Goal: Information Seeking & Learning: Understand process/instructions

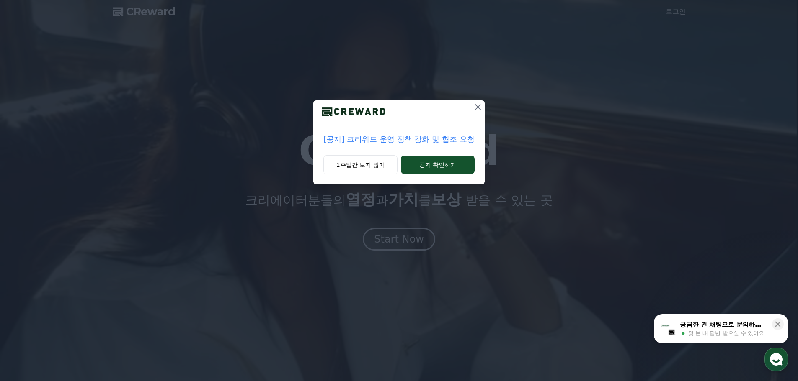
click at [373, 139] on p "[공지] 크리워드 운영 정책 강화 및 협조 요청" at bounding box center [398, 140] width 151 height 12
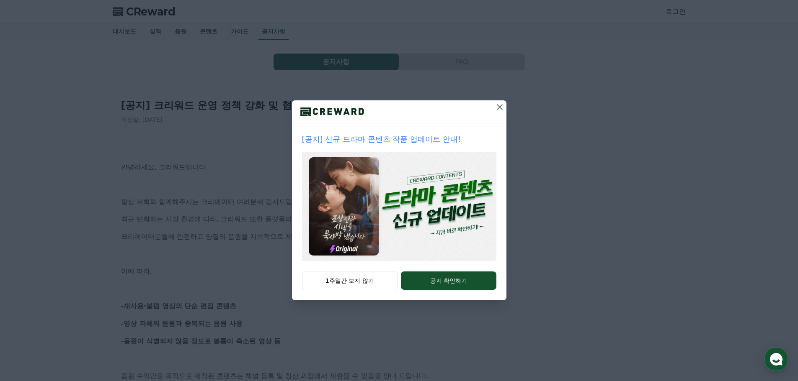
click at [497, 106] on icon at bounding box center [500, 107] width 10 height 10
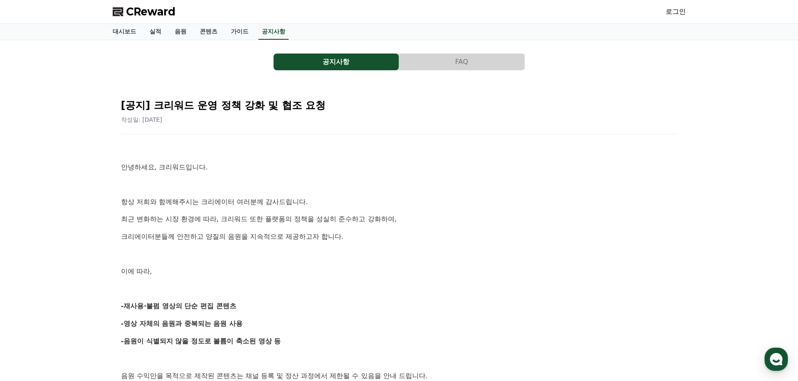
drag, startPoint x: 90, startPoint y: 104, endPoint x: 388, endPoint y: 122, distance: 298.7
click at [388, 122] on div "공지사항 FAQ [공지] 크리워드 운영 정책 강화 및 협조 요청 작성일: 2025-09-15 안녕하세요, 크리워드입니다. 항상 저희와 함께해주…" at bounding box center [399, 379] width 798 height 678
click at [389, 121] on div "작성일: 2025-09-15" at bounding box center [399, 120] width 556 height 8
click at [364, 117] on div "작성일: 2025-09-15" at bounding box center [399, 120] width 556 height 8
drag, startPoint x: 676, startPoint y: 188, endPoint x: 607, endPoint y: 263, distance: 101.7
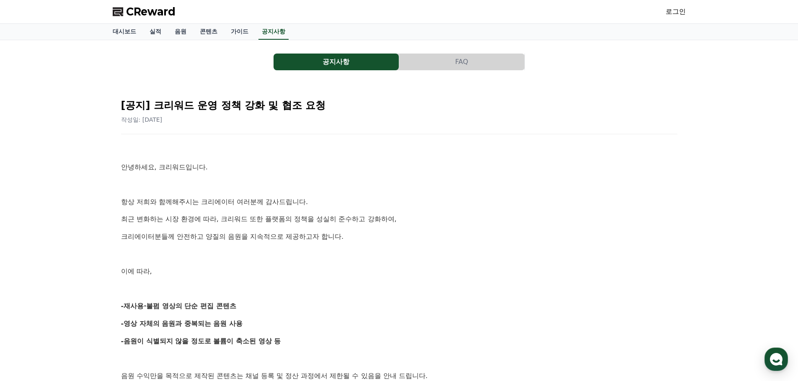
click at [676, 188] on p at bounding box center [399, 184] width 556 height 11
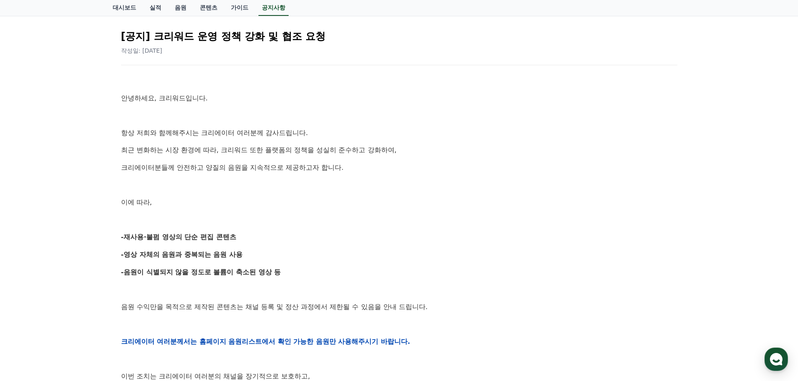
scroll to position [84, 0]
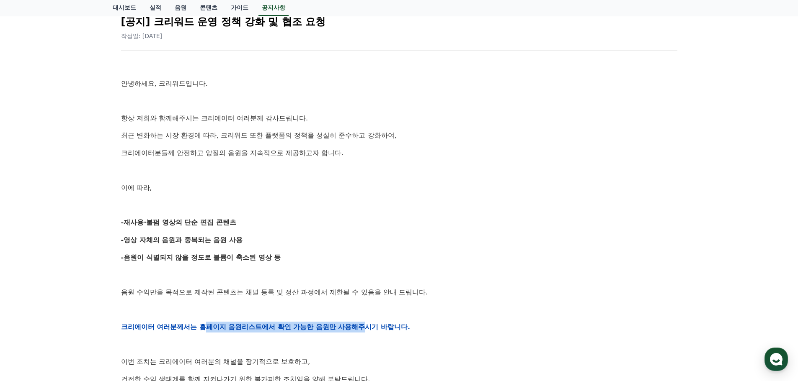
drag, startPoint x: 329, startPoint y: 329, endPoint x: 206, endPoint y: 329, distance: 122.7
click at [206, 329] on strong "크리에이터 여러분께서는 홈페이지 음원리스트에서 확인 가능한 음원만 사용해주시기 바랍니다." at bounding box center [265, 327] width 289 height 8
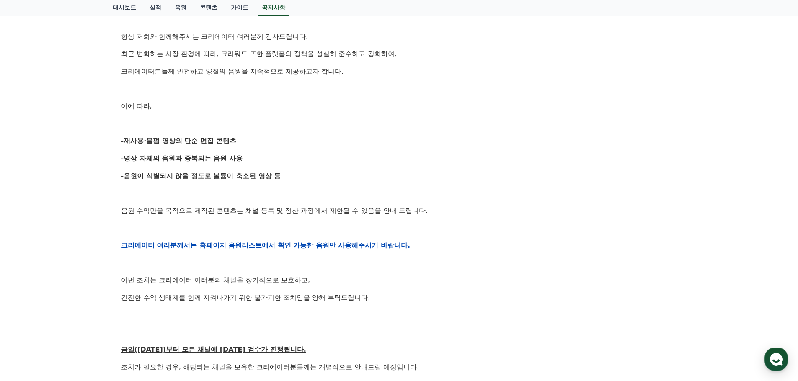
scroll to position [168, 0]
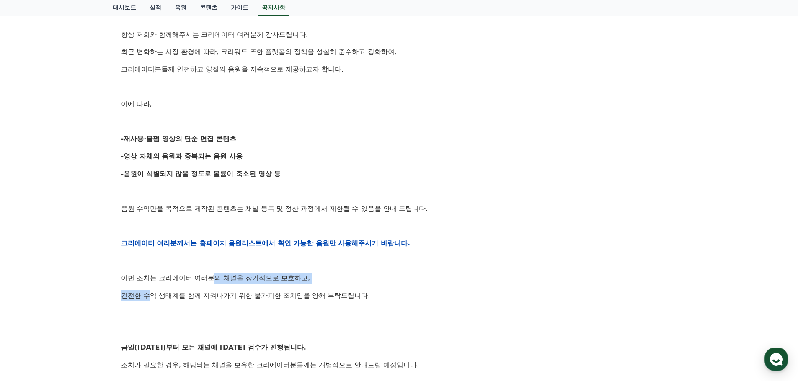
click at [153, 289] on div "안녕하세요, 크리워드입니다. 항상 저희와 함께해주시는 크리에이터 여러분께 감사드립니다. 최근 변화하는 시장 환경에 따라, 크리워드 또한 플랫폼…" at bounding box center [399, 243] width 556 height 533
click at [361, 305] on div "안녕하세요, 크리워드입니다. 항상 저희와 함께해주시는 크리에이터 여러분께 감사드립니다. 최근 변화하는 시장 환경에 따라, 크리워드 또한 플랫폼…" at bounding box center [399, 243] width 556 height 533
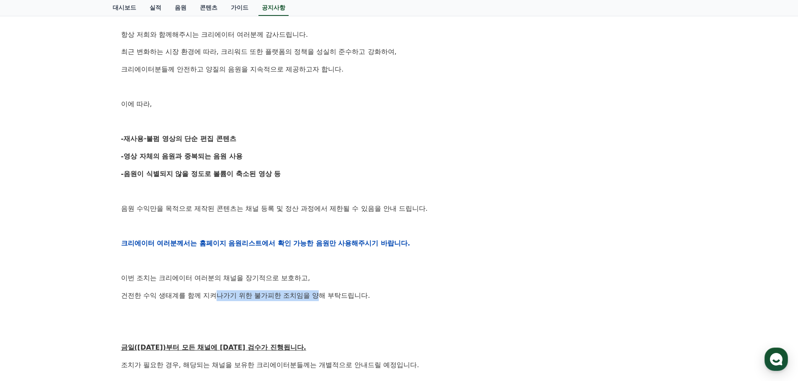
drag, startPoint x: 307, startPoint y: 291, endPoint x: 217, endPoint y: 291, distance: 89.2
click at [217, 291] on p "건전한 수익 생태계를 함께 지켜나가기 위한 불가피한 조치임을 양해 부탁드립니다." at bounding box center [399, 296] width 556 height 11
drag, startPoint x: 181, startPoint y: 276, endPoint x: 127, endPoint y: 276, distance: 54.4
click at [129, 276] on p "이번 조치는 크리에이터 여러분의 채널을 장기적으로 보호하고," at bounding box center [399, 278] width 556 height 11
click at [259, 338] on div "안녕하세요, 크리워드입니다. 항상 저희와 함께해주시는 크리에이터 여러분께 감사드립니다. 최근 변화하는 시장 환경에 따라, 크리워드 또한 플랫폼…" at bounding box center [399, 243] width 556 height 533
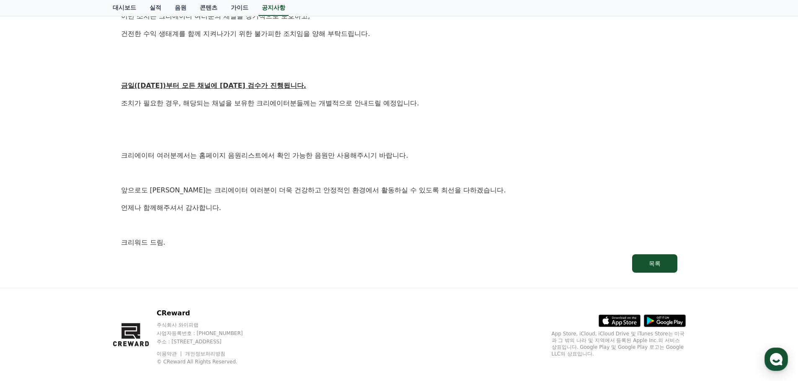
scroll to position [441, 0]
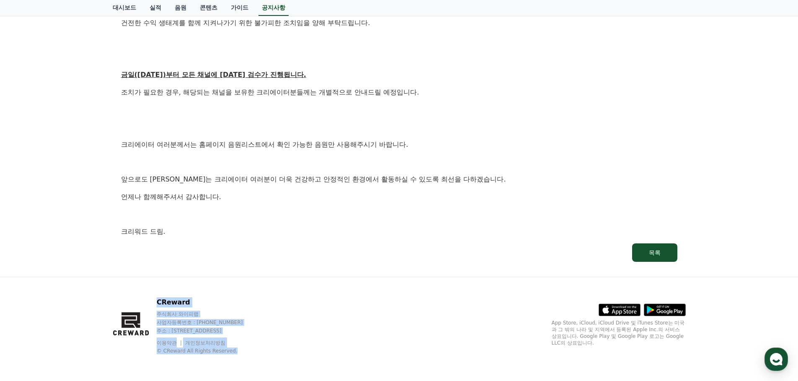
drag, startPoint x: 284, startPoint y: 352, endPoint x: 120, endPoint y: 302, distance: 170.6
click at [120, 302] on div "CReward 주식회사 와이피랩 사업자등록번호 : 655-81-03655 주소 : 경기도 김포시 양촌읍 양곡로 495, 3층 305-비이16호…" at bounding box center [186, 326] width 147 height 57
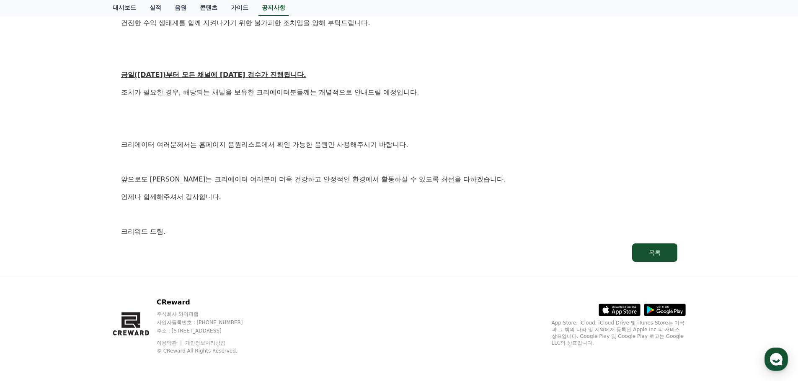
click at [119, 302] on icon at bounding box center [131, 325] width 37 height 54
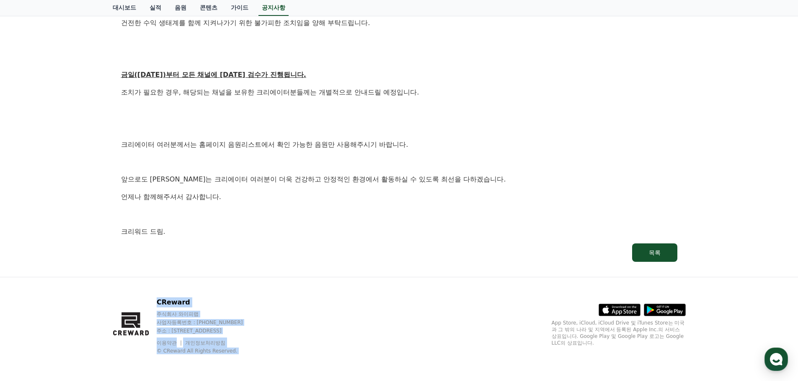
drag, startPoint x: 119, startPoint y: 302, endPoint x: 260, endPoint y: 348, distance: 148.1
click at [259, 348] on div "CReward 주식회사 와이피랩 사업자등록번호 : 655-81-03655 주소 : 경기도 김포시 양촌읍 양곡로 495, 3층 305-비이16호…" at bounding box center [186, 326] width 147 height 57
click at [259, 348] on p "© CReward All Rights Reserved." at bounding box center [208, 351] width 102 height 7
drag, startPoint x: 148, startPoint y: 306, endPoint x: 308, endPoint y: 342, distance: 164.1
click at [308, 342] on div "CReward 주식회사 와이피랩 사업자등록번호 : 655-81-03655 주소 : 경기도 김포시 양촌읍 양곡로 495, 3층 305-비이16호…" at bounding box center [399, 330] width 586 height 104
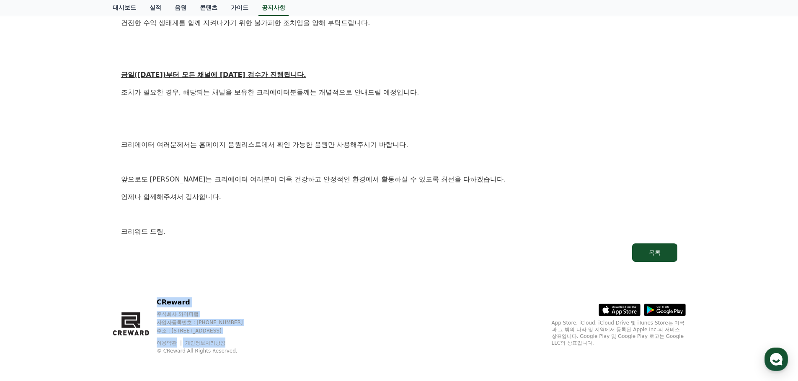
click at [308, 342] on div "CReward 주식회사 와이피랩 사업자등록번호 : 655-81-03655 주소 : 경기도 김포시 양촌읍 양곡로 495, 3층 305-비이16호…" at bounding box center [399, 330] width 586 height 104
drag, startPoint x: 294, startPoint y: 352, endPoint x: 104, endPoint y: 299, distance: 197.5
click at [104, 299] on div "CReward 주식회사 와이피랩 사업자등록번호 : 655-81-03655 주소 : 경기도 김포시 양촌읍 양곡로 495, 3층 305-비이16호…" at bounding box center [399, 329] width 798 height 104
click at [104, 298] on div "CReward 주식회사 와이피랩 사업자등록번호 : 655-81-03655 주소 : 경기도 김포시 양촌읍 양곡로 495, 3층 305-비이16호…" at bounding box center [399, 329] width 798 height 104
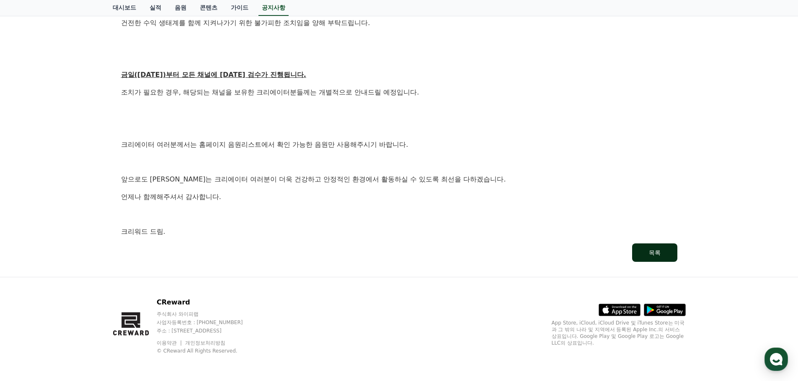
click at [637, 255] on button "목록" at bounding box center [654, 253] width 45 height 18
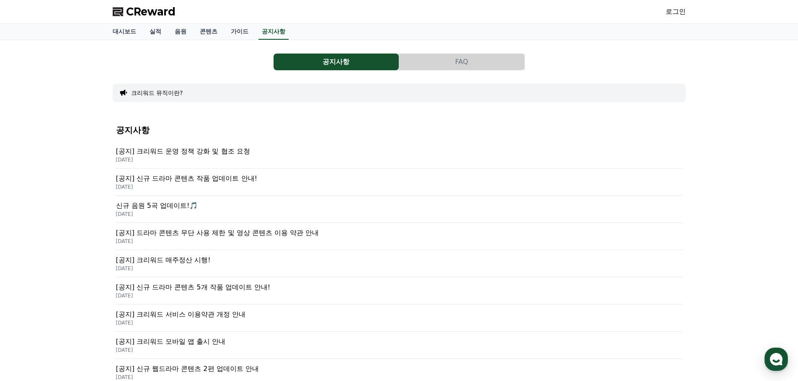
click at [181, 210] on p "신규 음원 5곡 업데이트!🎵" at bounding box center [399, 206] width 566 height 10
click at [162, 163] on p "[DATE]" at bounding box center [399, 160] width 566 height 7
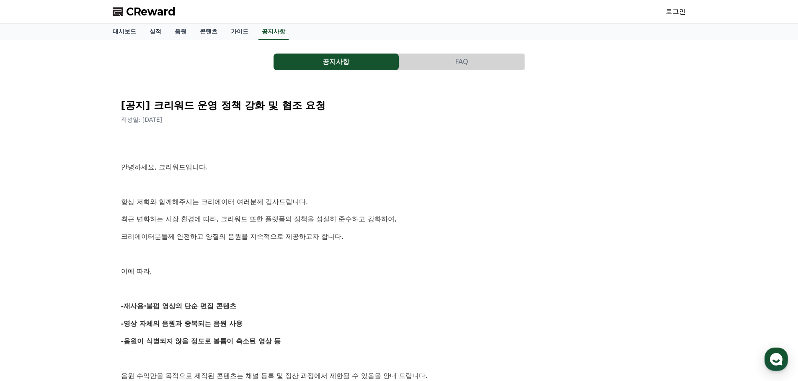
scroll to position [42, 0]
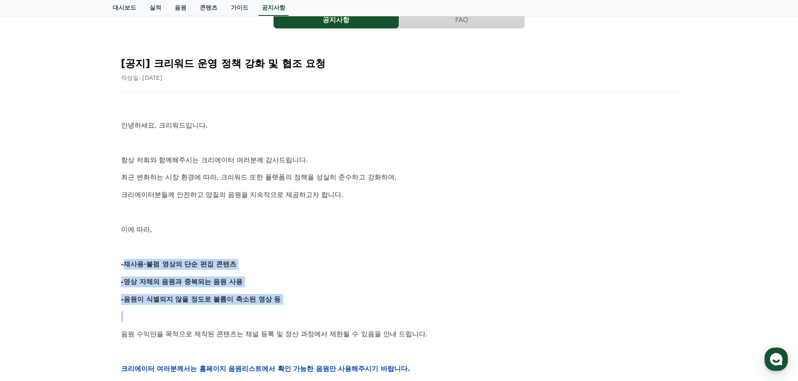
drag, startPoint x: 340, startPoint y: 310, endPoint x: 113, endPoint y: 259, distance: 232.1
click at [113, 259] on div "[공지] 크리워드 운영 정책 강화 및 협조 요청 작성일: [DATE] 안녕하세요, 크리워드입니다. 항상 저희와 함께해주시는 크리에이터 여러분께…" at bounding box center [399, 355] width 573 height 627
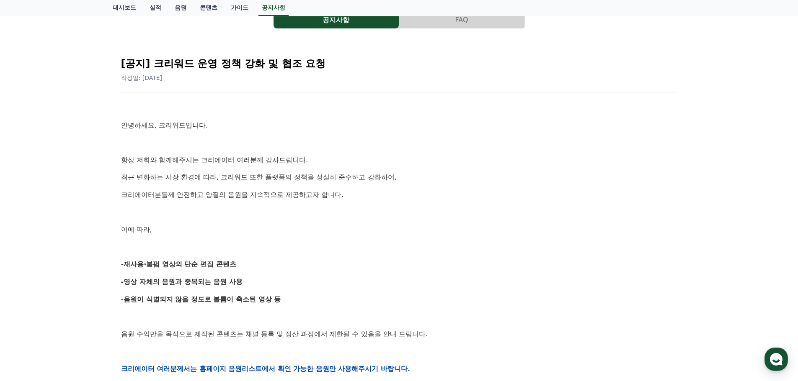
drag, startPoint x: 122, startPoint y: 261, endPoint x: 343, endPoint y: 290, distance: 223.4
click at [343, 290] on div "[공지] 크리워드 운영 정책 강화 및 협조 요청 작성일: [DATE] 안녕하세요, 크리워드입니다. 항상 저희와 함께해주시는 크리에이터 여러분께…" at bounding box center [398, 356] width 559 height 614
click at [343, 290] on div "안녕하세요, 크리워드입니다. 항상 저희와 함께해주시는 크리에이터 여러분께 감사드립니다. 최근 변화하는 시장 환경에 따라, 크리워드 또한 플랫폼…" at bounding box center [399, 369] width 556 height 533
drag, startPoint x: 160, startPoint y: 266, endPoint x: 392, endPoint y: 301, distance: 235.1
click at [392, 301] on div "[공지] 크리워드 운영 정책 강화 및 협조 요청 작성일: [DATE] 안녕하세요, 크리워드입니다. 항상 저희와 함께해주시는 크리에이터 여러분께…" at bounding box center [399, 355] width 573 height 627
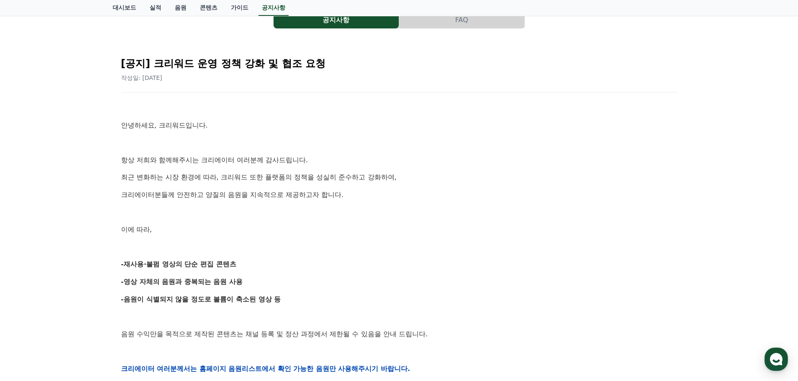
click at [392, 301] on p "-음원이 식별되지 않을 정도로 볼륨이 축소된 영상 등" at bounding box center [399, 299] width 556 height 11
drag, startPoint x: 359, startPoint y: 302, endPoint x: 71, endPoint y: 265, distance: 290.4
click at [71, 265] on div "공지사항 FAQ [공지] 크리워드 운영 정책 강화 및 협조 요청 작성일: [DATE] 안녕하세요, 크리워드입니다. 항상 저희와 함께해주시는 크…" at bounding box center [399, 337] width 798 height 678
drag, startPoint x: 285, startPoint y: 267, endPoint x: 28, endPoint y: 250, distance: 257.6
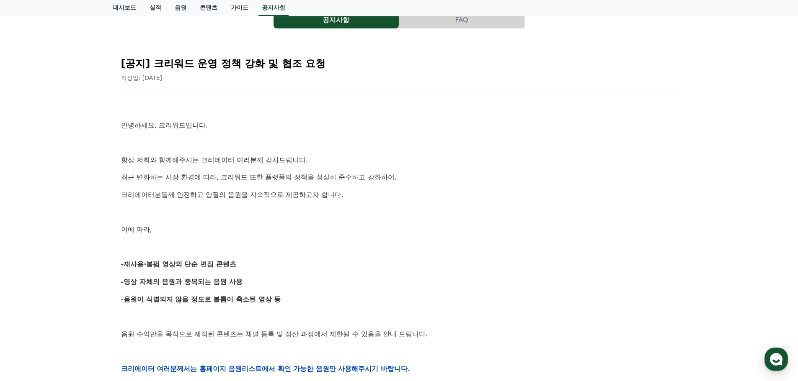
click at [28, 250] on div "공지사항 FAQ [공지] 크리워드 운영 정책 강화 및 협조 요청 작성일: [DATE] 안녕하세요, 크리워드입니다. 항상 저희와 함께해주시는 크…" at bounding box center [399, 337] width 798 height 678
click at [338, 266] on p "-재사용·불펌 영상의 단순 편집 콘텐츠" at bounding box center [399, 264] width 556 height 11
click at [497, 165] on p "항상 저희와 함께해주시는 크리에이터 여러분께 감사드립니다." at bounding box center [399, 160] width 556 height 11
click at [385, 226] on p "이에 따라," at bounding box center [399, 229] width 556 height 11
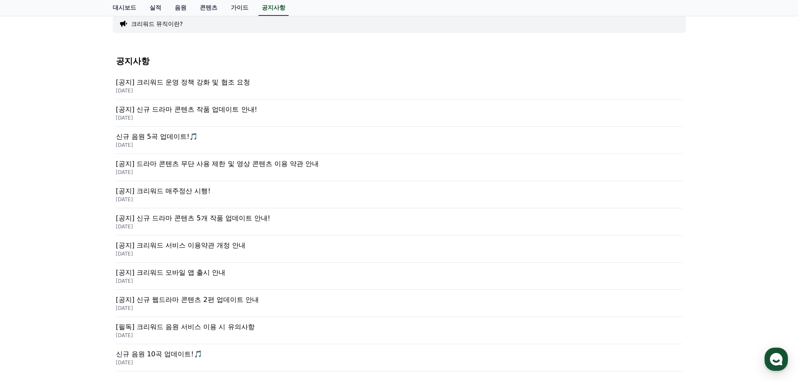
scroll to position [84, 0]
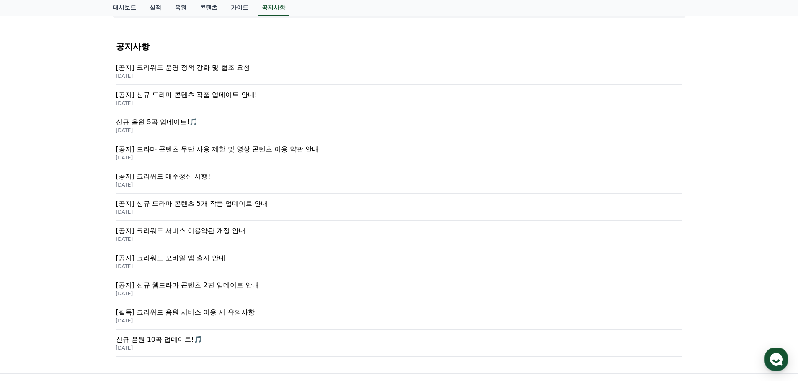
click at [310, 316] on p "[필독] 크리워드 음원 서비스 이용 시 유의사항" at bounding box center [399, 313] width 566 height 10
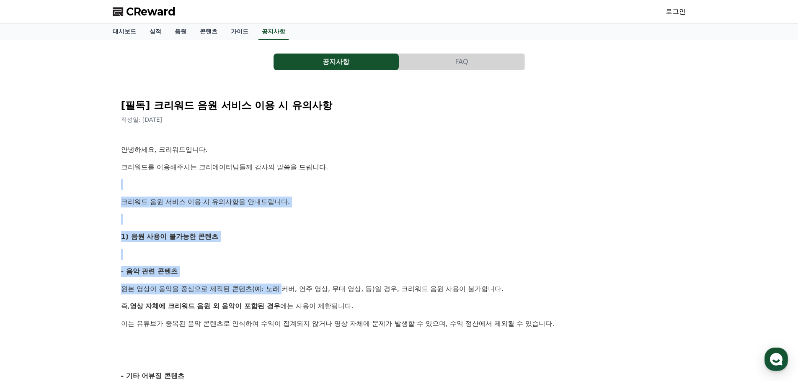
drag, startPoint x: 206, startPoint y: 241, endPoint x: 284, endPoint y: 279, distance: 86.1
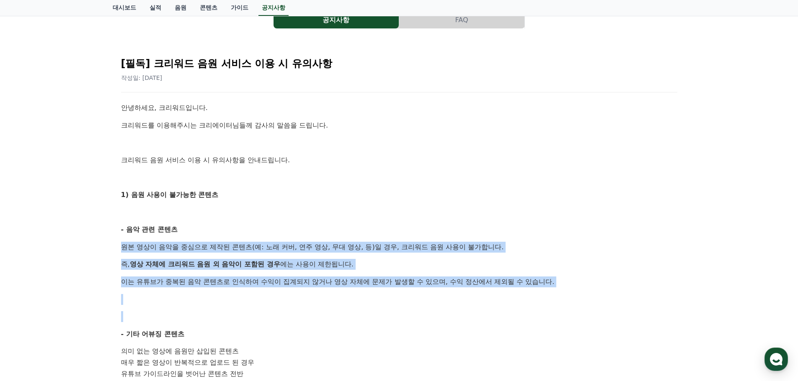
drag, startPoint x: 110, startPoint y: 256, endPoint x: 272, endPoint y: 308, distance: 170.2
click at [272, 308] on div "공지사항 FAQ [필독] 크리워드 음원 서비스 이용 시 유의사항 작성일: 2025-02-21 안녕하세요, 크리워드입니다. 크리워드를 이용해주시…" at bounding box center [399, 348] width 798 height 701
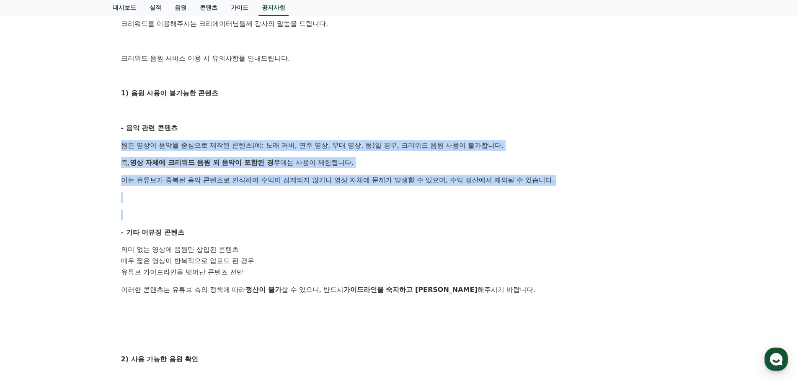
scroll to position [168, 0]
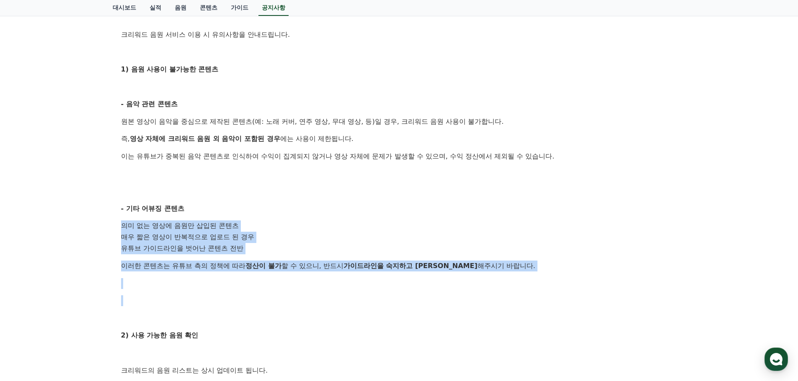
drag, startPoint x: 224, startPoint y: 271, endPoint x: 278, endPoint y: 288, distance: 56.4
click at [278, 288] on div "공지사항 FAQ [필독] 크리워드 음원 서비스 이용 시 유의사항 작성일: 2025-02-21 안녕하세요, 크리워드입니다. 크리워드를 이용해주시…" at bounding box center [399, 223] width 798 height 701
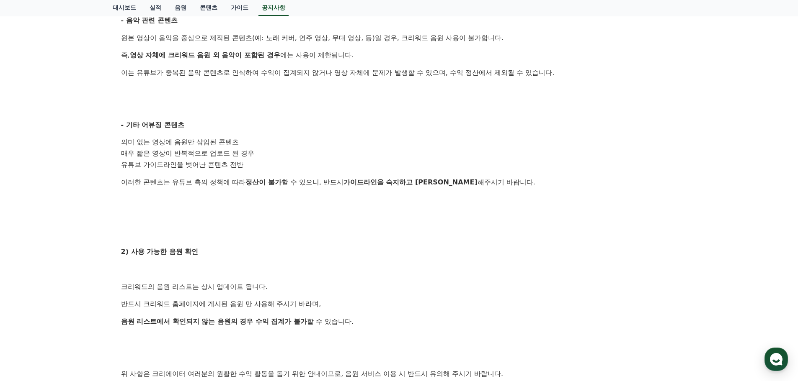
click at [285, 257] on div "안녕하세요, 크리워드입니다. 크리워드를 이용해주시는 크리에이터님들께 감사의 말씀을 드립니다. 크리워드 음원 서비스 이용 시 유의사항을 안내드립…" at bounding box center [399, 171] width 556 height 556
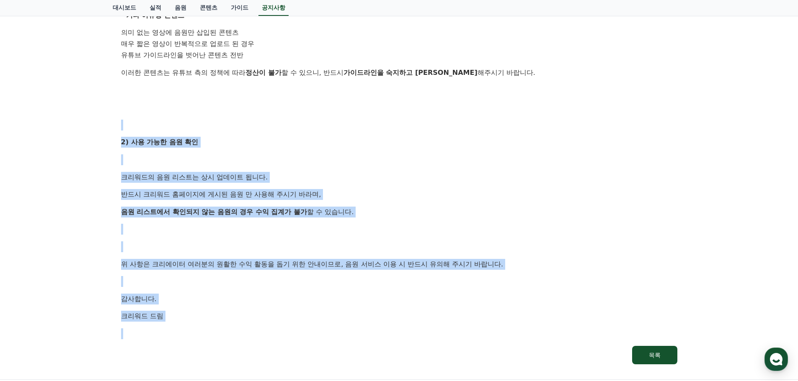
scroll to position [377, 0]
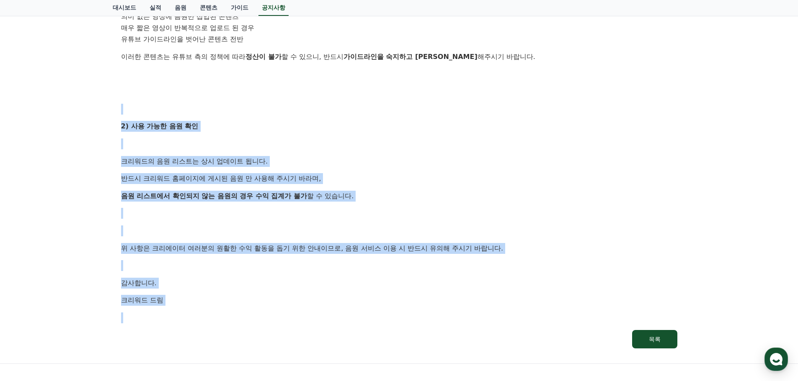
drag, startPoint x: 273, startPoint y: 325, endPoint x: 376, endPoint y: 320, distance: 103.9
click at [376, 320] on div "안녕하세요, 크리워드입니다. 크리워드를 이용해주시는 크리에이터님들께 감사의 말씀을 드립니다. 크리워드 음원 서비스 이용 시 유의사항을 안내드립…" at bounding box center [399, 46] width 556 height 556
click at [376, 320] on p at bounding box center [399, 318] width 556 height 11
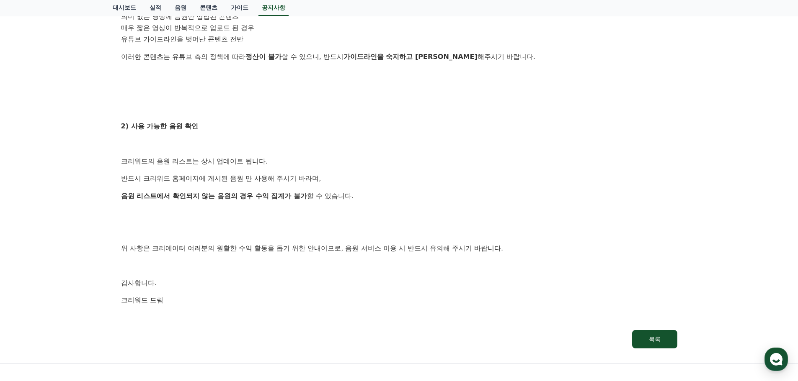
scroll to position [84, 0]
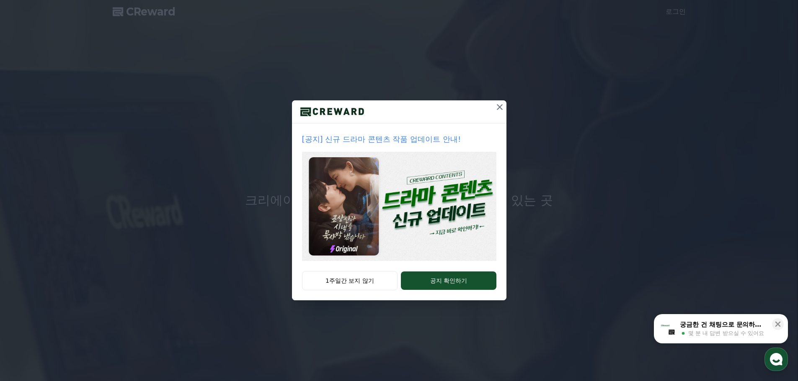
click at [453, 144] on p "[공지] 신규 드라마 콘텐츠 작품 업데이트 안내!" at bounding box center [399, 140] width 194 height 12
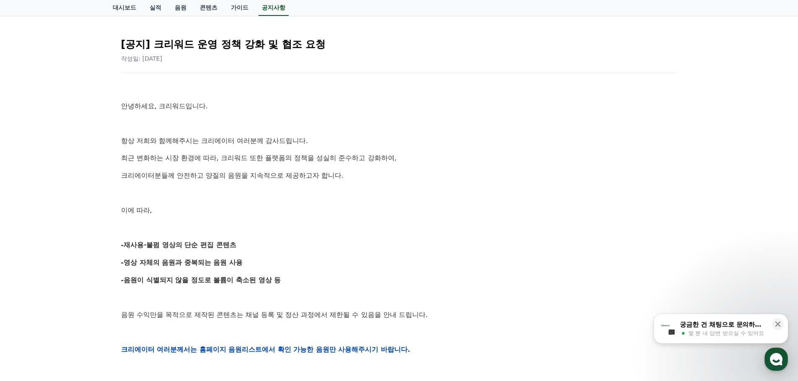
scroll to position [126, 0]
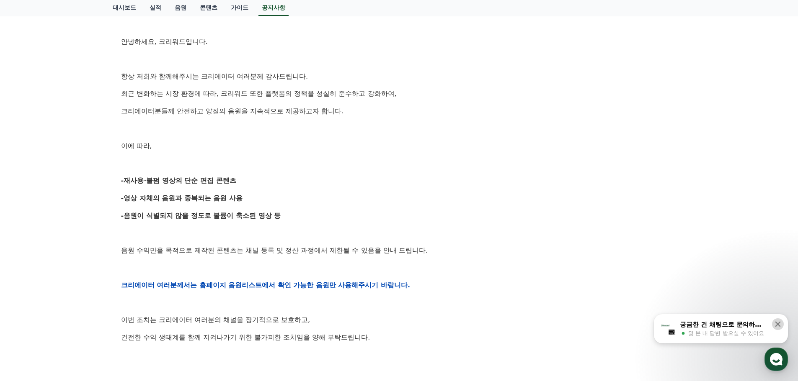
click at [775, 324] on icon at bounding box center [777, 324] width 8 height 8
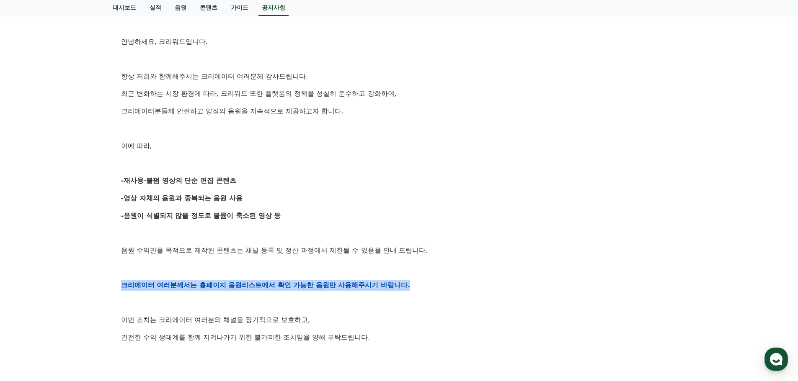
drag, startPoint x: 392, startPoint y: 286, endPoint x: 54, endPoint y: 275, distance: 338.1
click at [54, 275] on div "공지사항 FAQ [공지] 크리워드 운영 정책 강화 및 협조 요청 작성일: 2025-09-15 안녕하세요, 크리워드입니다. 항상 저희와 함께해주…" at bounding box center [399, 254] width 798 height 678
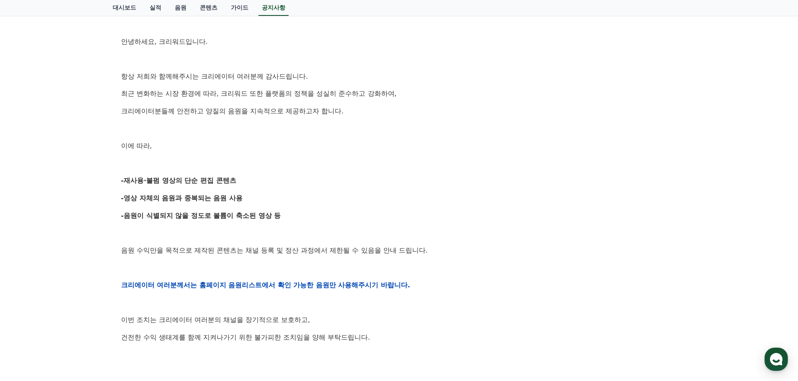
click at [157, 213] on strong "-음원이 식별되지 않을 정도로 볼륨이 축소된 영상 등" at bounding box center [201, 216] width 160 height 8
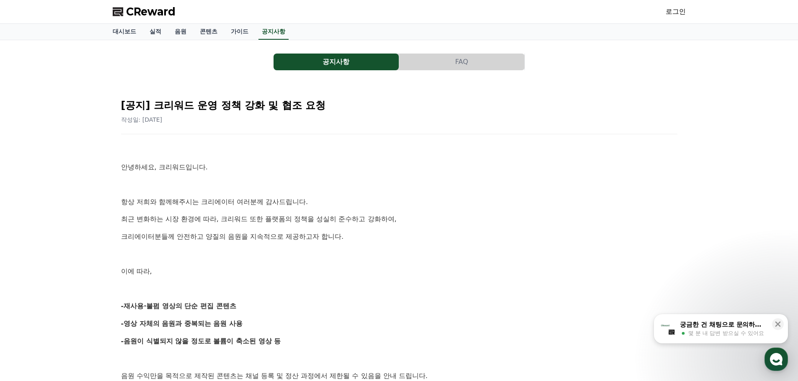
click at [382, 154] on p at bounding box center [399, 149] width 556 height 11
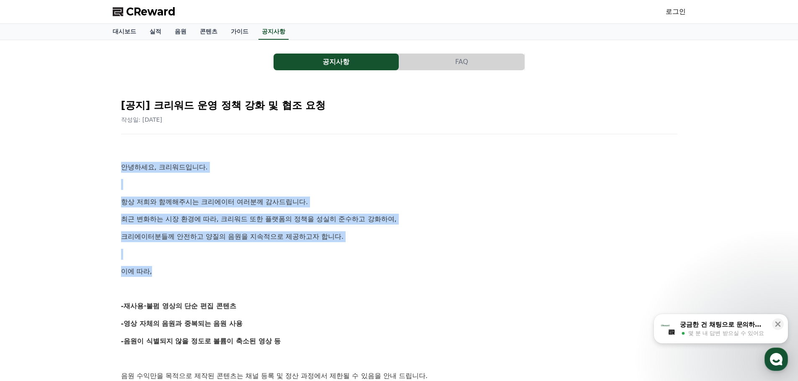
drag, startPoint x: 121, startPoint y: 166, endPoint x: 275, endPoint y: 158, distance: 153.9
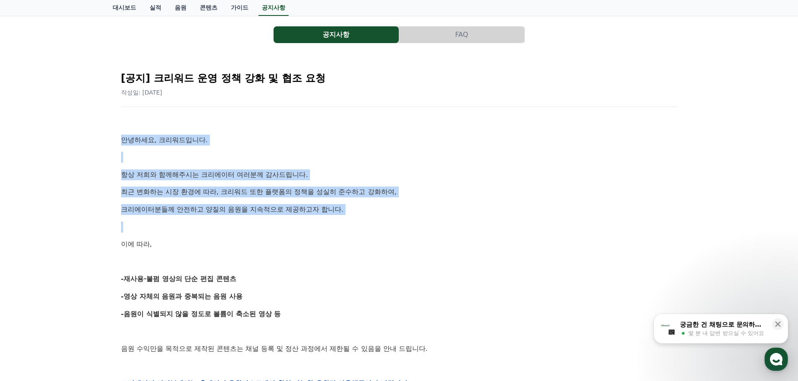
scroll to position [42, 0]
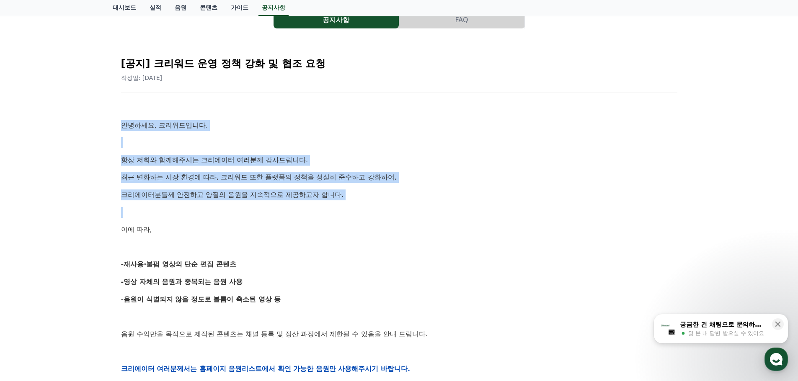
click at [314, 170] on div "안녕하세요, 크리워드입니다. 항상 저희와 함께해주시는 크리에이터 여러분께 감사드립니다. 최근 변화하는 시장 환경에 따라, 크리워드 또한 플랫폼…" at bounding box center [399, 369] width 556 height 533
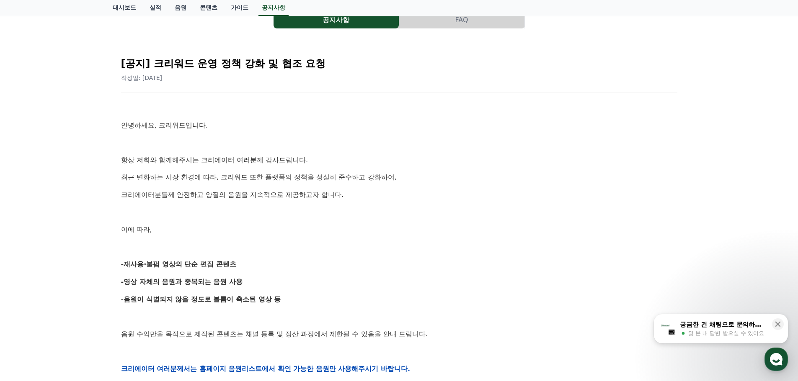
scroll to position [84, 0]
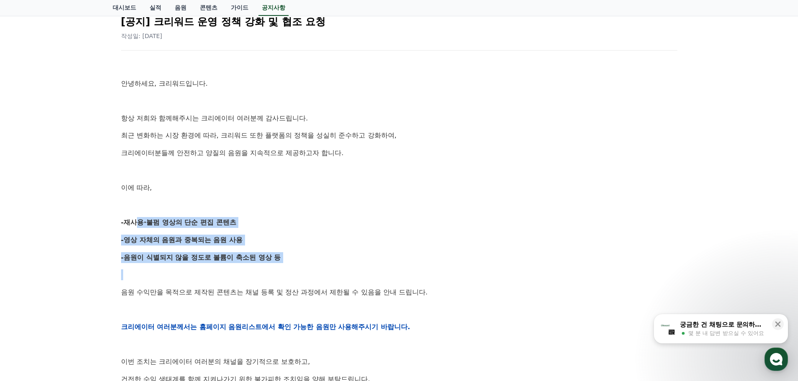
drag, startPoint x: 128, startPoint y: 215, endPoint x: 327, endPoint y: 263, distance: 205.1
click at [327, 263] on div "안녕하세요, 크리워드입니다. 항상 저희와 함께해주시는 크리에이터 여러분께 감사드립니다. 최근 변화하는 시장 환경에 따라, 크리워드 또한 플랫폼…" at bounding box center [399, 327] width 556 height 533
click at [313, 266] on div "안녕하세요, 크리워드입니다. 항상 저희와 함께해주시는 크리에이터 여러분께 감사드립니다. 최근 변화하는 시장 환경에 따라, 크리워드 또한 플랫폼…" at bounding box center [399, 327] width 556 height 533
click at [307, 265] on div "안녕하세요, 크리워드입니다. 항상 저희와 함께해주시는 크리에이터 여러분께 감사드립니다. 최근 변화하는 시장 환경에 따라, 크리워드 또한 플랫폼…" at bounding box center [399, 327] width 556 height 533
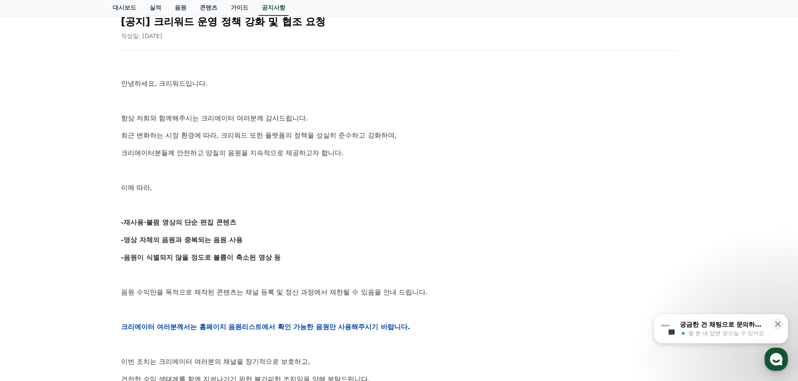
drag, startPoint x: 234, startPoint y: 254, endPoint x: 86, endPoint y: 211, distance: 153.9
click at [86, 211] on div "공지사항 FAQ [공지] 크리워드 운영 정책 강화 및 협조 요청 작성일: [DATE] 안녕하세요, 크리워드입니다. 항상 저희와 함께해주시는 크…" at bounding box center [399, 295] width 798 height 678
click at [87, 212] on div "공지사항 FAQ [공지] 크리워드 운영 정책 강화 및 협조 요청 작성일: [DATE] 안녕하세요, 크리워드입니다. 항상 저희와 함께해주시는 크…" at bounding box center [399, 295] width 798 height 678
click at [778, 325] on icon at bounding box center [777, 324] width 8 height 8
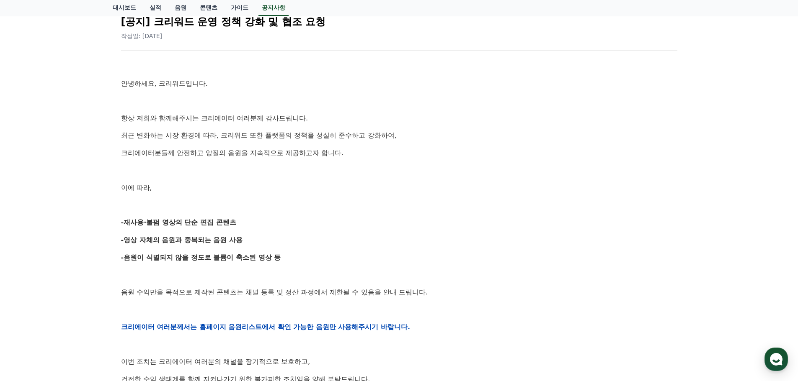
click at [488, 205] on p at bounding box center [399, 205] width 556 height 11
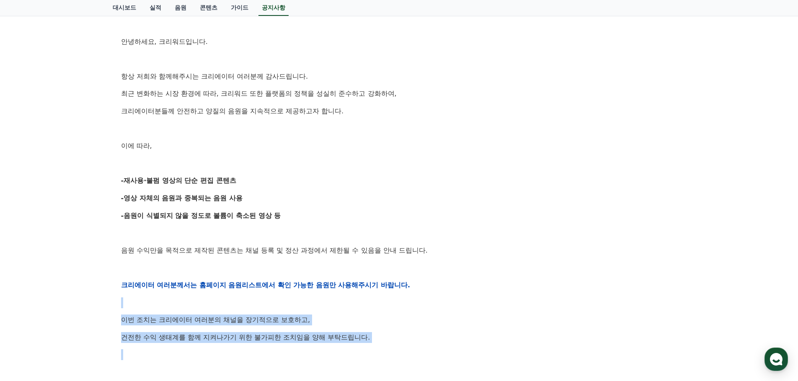
drag, startPoint x: 132, startPoint y: 307, endPoint x: 421, endPoint y: 353, distance: 293.0
click at [421, 353] on div "안녕하세요, 크리워드입니다. 항상 저희와 함께해주시는 크리에이터 여러분께 감사드립니다. 최근 변화하는 시장 환경에 따라, 크리워드 또한 플랫폼…" at bounding box center [399, 285] width 556 height 533
drag, startPoint x: 421, startPoint y: 353, endPoint x: 415, endPoint y: 353, distance: 6.7
click at [421, 353] on p at bounding box center [399, 355] width 556 height 11
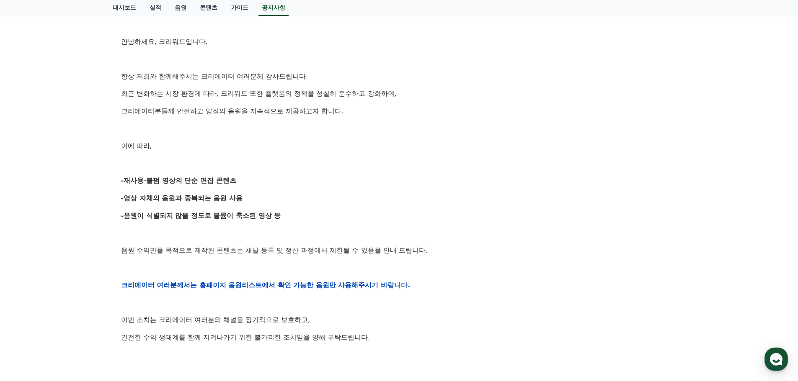
click at [311, 370] on p at bounding box center [399, 372] width 556 height 11
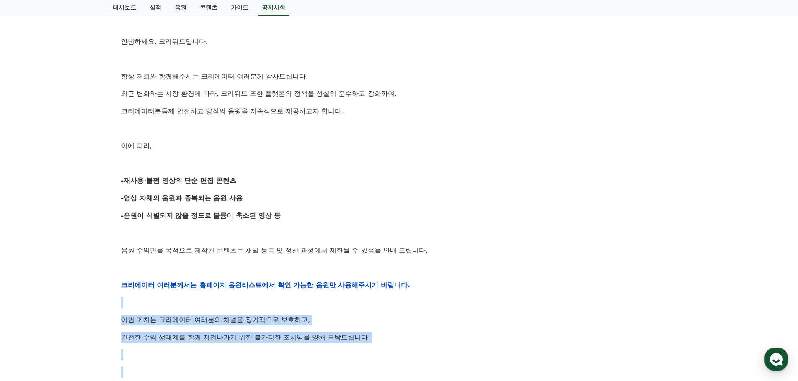
drag, startPoint x: 191, startPoint y: 351, endPoint x: 73, endPoint y: 293, distance: 131.3
click at [73, 293] on div "공지사항 FAQ [공지] 크리워드 운영 정책 강화 및 협조 요청 작성일: [DATE] 안녕하세요, 크리워드입니다. 항상 저희와 함께해주시는 크…" at bounding box center [399, 254] width 798 height 678
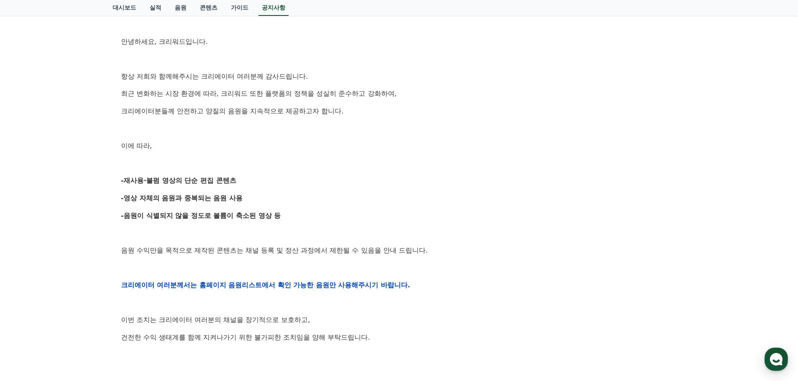
click at [92, 293] on div "공지사항 FAQ [공지] 크리워드 운영 정책 강화 및 협조 요청 작성일: [DATE] 안녕하세요, 크리워드입니다. 항상 저희와 함께해주시는 크…" at bounding box center [399, 254] width 798 height 678
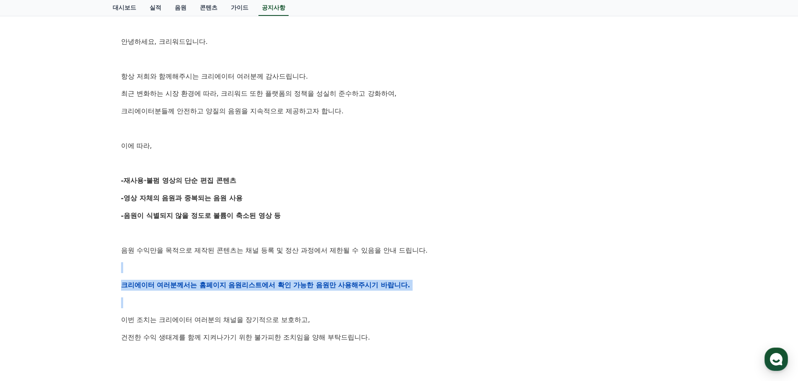
drag, startPoint x: 131, startPoint y: 301, endPoint x: 100, endPoint y: 257, distance: 53.7
click at [100, 257] on div "공지사항 FAQ [공지] 크리워드 운영 정책 강화 및 협조 요청 작성일: [DATE] 안녕하세요, 크리워드입니다. 항상 저희와 함께해주시는 크…" at bounding box center [399, 254] width 798 height 678
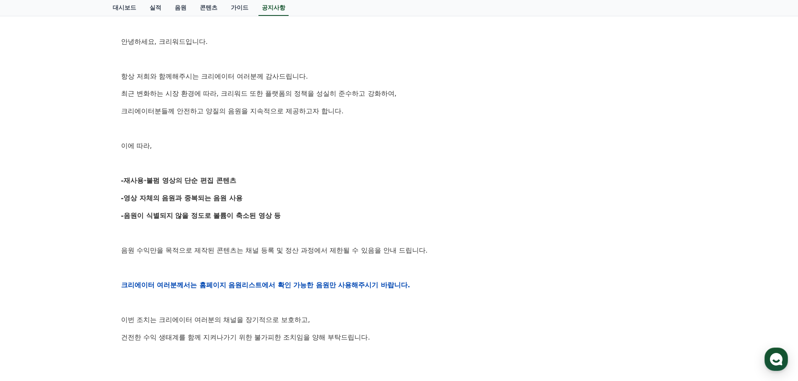
click at [108, 250] on div "공지사항 FAQ [공지] 크리워드 운영 정책 강화 및 협조 요청 작성일: [DATE] 안녕하세요, 크리워드입니다. 항상 저희와 함께해주시는 크…" at bounding box center [399, 254] width 586 height 678
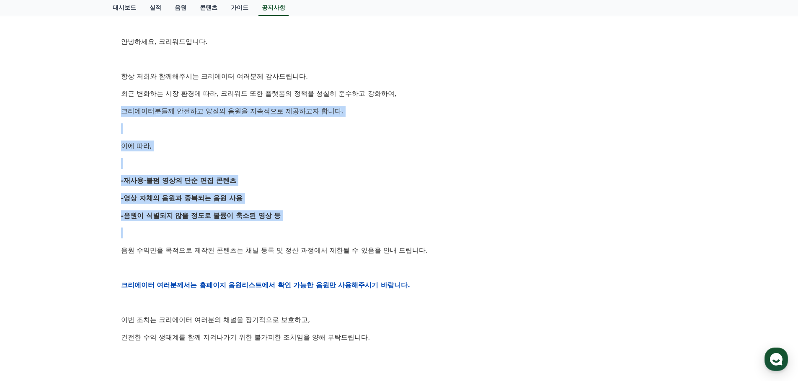
drag, startPoint x: 114, startPoint y: 257, endPoint x: 112, endPoint y: 109, distance: 147.8
click at [112, 109] on div "공지사항 FAQ [공지] 크리워드 운영 정책 강화 및 협조 요청 작성일: [DATE] 안녕하세요, 크리워드입니다. 항상 저희와 함께해주시는 크…" at bounding box center [399, 254] width 586 height 678
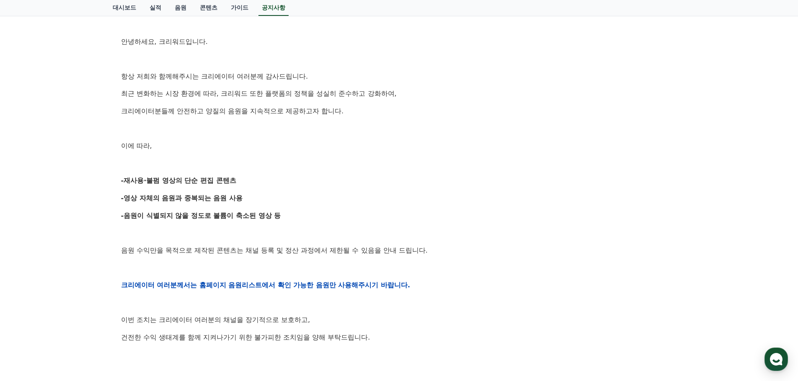
click at [112, 93] on div "공지사항 FAQ [공지] 크리워드 운영 정책 강화 및 협조 요청 작성일: [DATE] 안녕하세요, 크리워드입니다. 항상 저희와 함께해주시는 크…" at bounding box center [399, 253] width 580 height 671
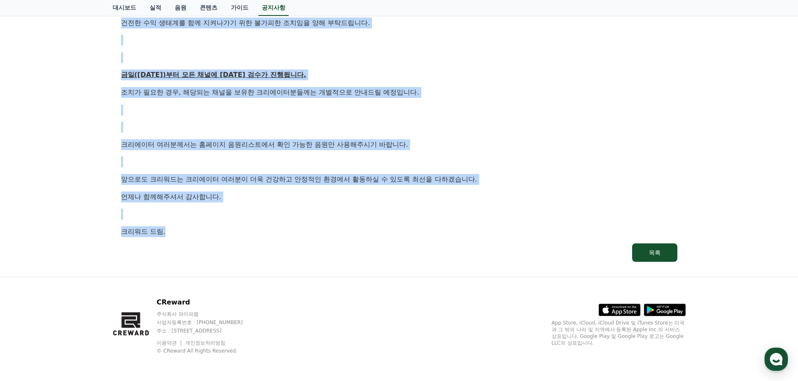
drag, startPoint x: 113, startPoint y: 64, endPoint x: 186, endPoint y: 253, distance: 202.0
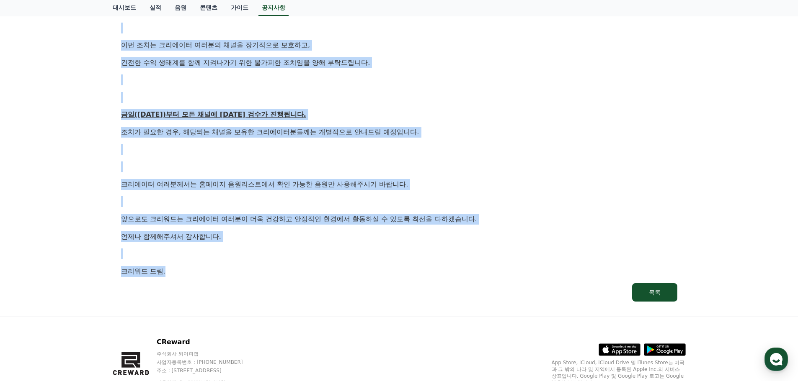
click at [186, 253] on div "안녕하세요, 크리워드입니다. 항상 저희와 함께해주시는 크리에이터 여러분께 감사드립니다. 최근 변화하는 시장 환경에 따라, 크리워드 또한 플랫폼…" at bounding box center [399, 10] width 556 height 533
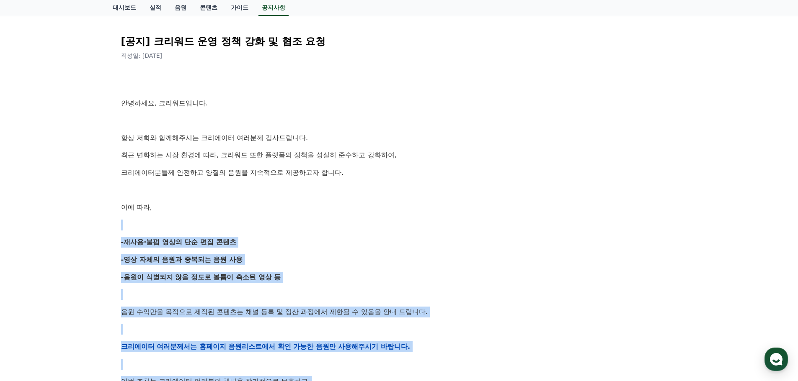
scroll to position [64, 0]
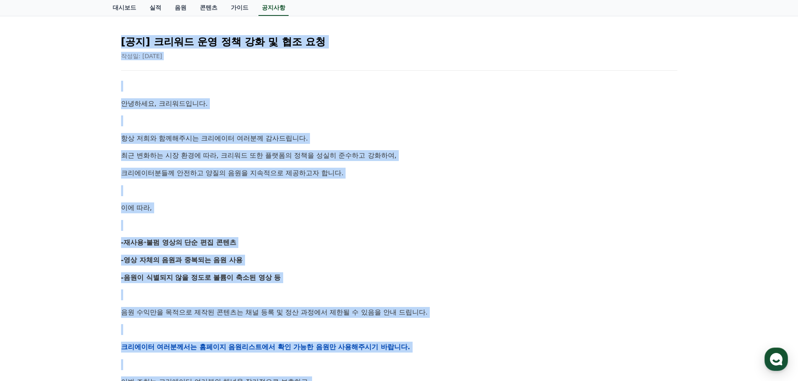
drag, startPoint x: 194, startPoint y: 281, endPoint x: 103, endPoint y: 41, distance: 256.6
click at [103, 41] on div "공지사항 FAQ [공지] 크리워드 운영 정책 강화 및 협조 요청 작성일: [DATE] 안녕하세요, 크리워드입니다. 항상 저희와 함께해주시는 크…" at bounding box center [399, 316] width 798 height 678
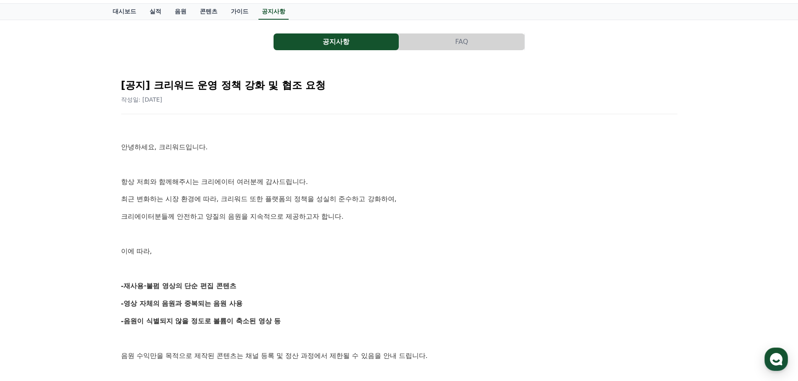
scroll to position [0, 0]
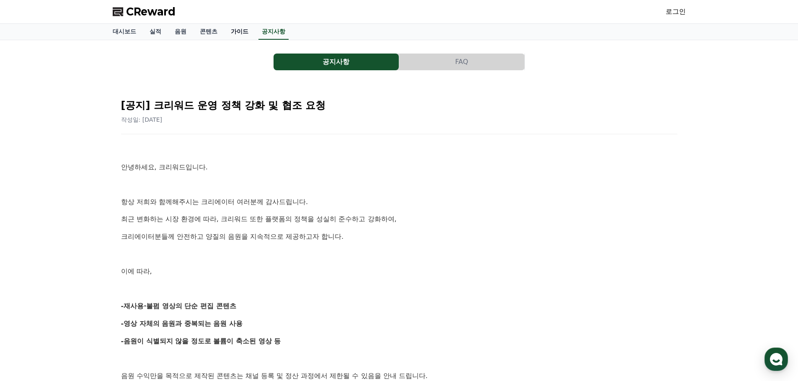
click at [234, 31] on link "가이드" at bounding box center [239, 32] width 31 height 16
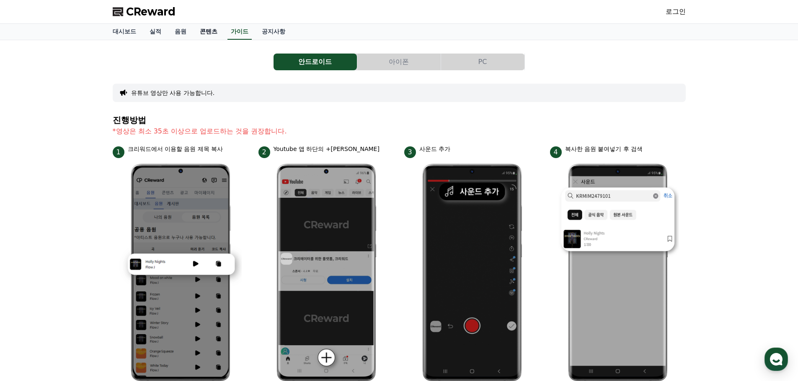
click at [207, 35] on link "콘텐츠" at bounding box center [208, 32] width 31 height 16
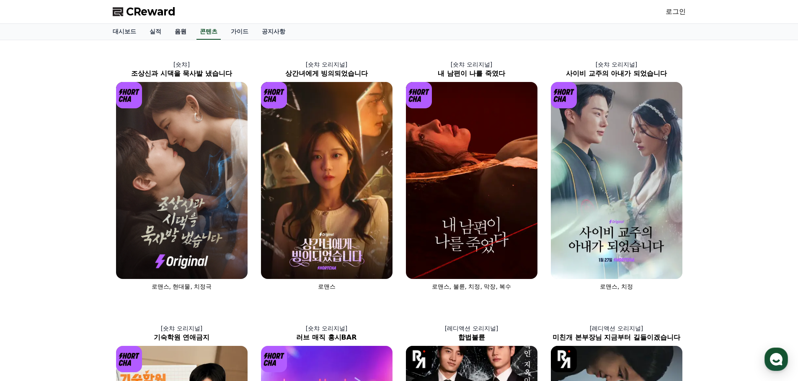
click at [182, 34] on link "음원" at bounding box center [180, 32] width 25 height 16
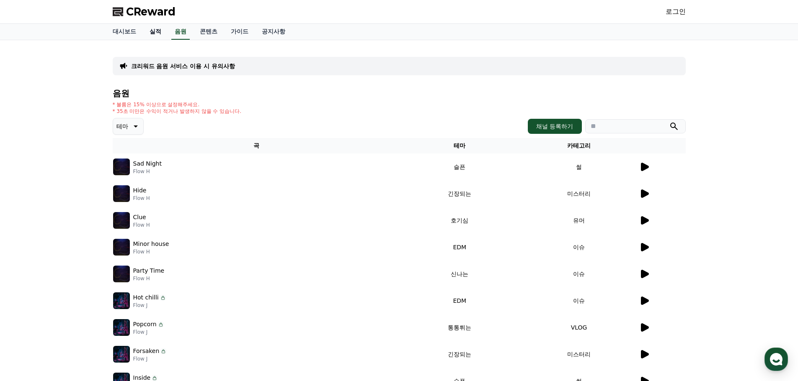
click at [161, 37] on link "실적" at bounding box center [155, 32] width 25 height 16
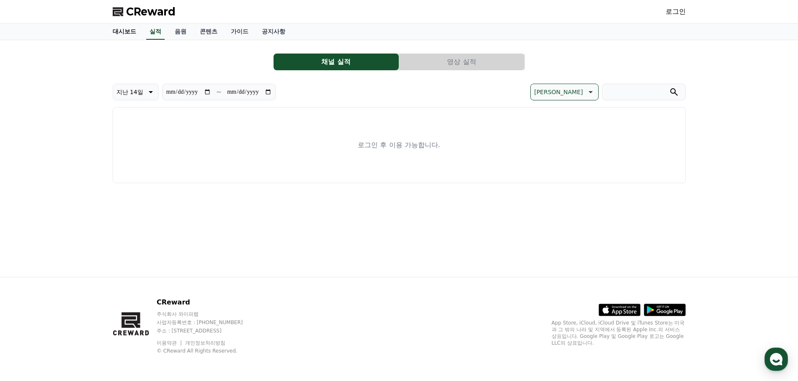
click at [132, 32] on link "대시보드" at bounding box center [124, 32] width 37 height 16
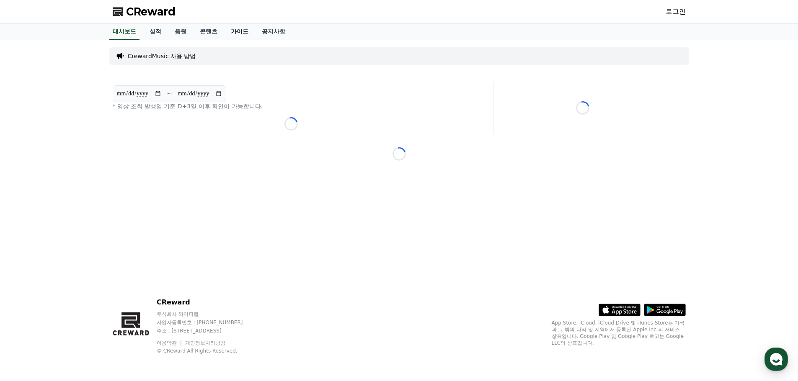
click at [232, 29] on link "가이드" at bounding box center [239, 32] width 31 height 16
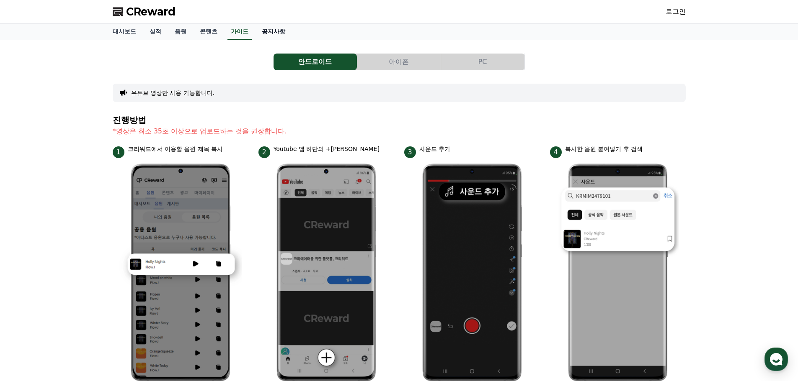
click at [277, 33] on link "공지사항" at bounding box center [273, 32] width 37 height 16
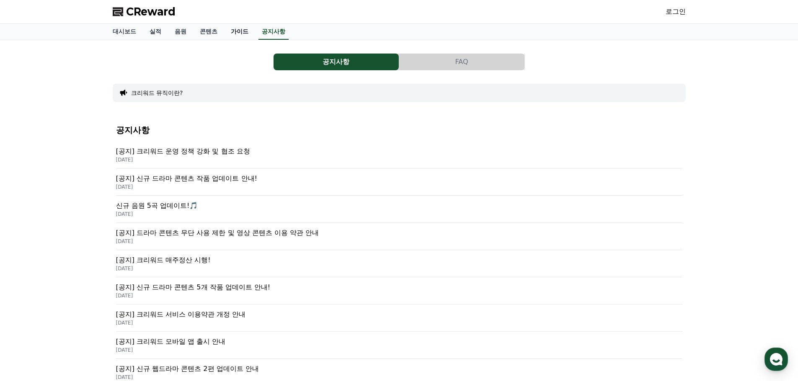
click at [246, 39] on link "가이드" at bounding box center [239, 32] width 31 height 16
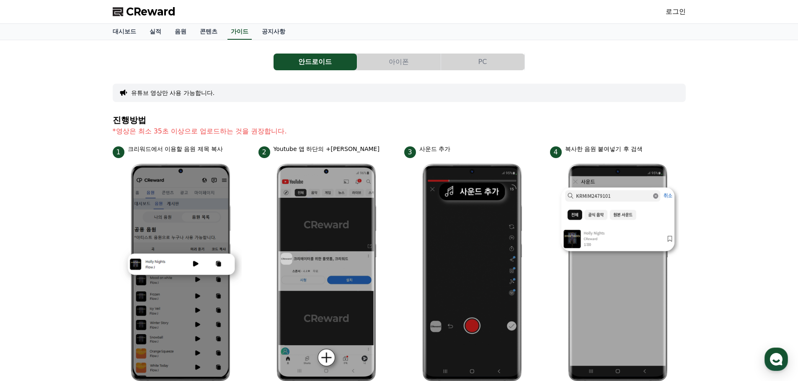
click at [233, 50] on div "안드로이드 아이폰 PC 유튜브 영상만 사용 가능합니다. 진행방법 *영상은 최소 35초 이상으로 업로드하는 것을 권장합니다. 1 크리워드에서 이…" at bounding box center [399, 346] width 573 height 599
drag, startPoint x: 36, startPoint y: 0, endPoint x: 41, endPoint y: 223, distance: 223.3
click at [41, 223] on div "안드로이드 아이폰 PC 유튜브 영상만 사용 가능합니다. 진행방법 *영상은 최소 35초 이상으로 업로드하는 것을 권장합니다. 1 크리워드에서 이…" at bounding box center [399, 346] width 798 height 612
